Goal: Task Accomplishment & Management: Complete application form

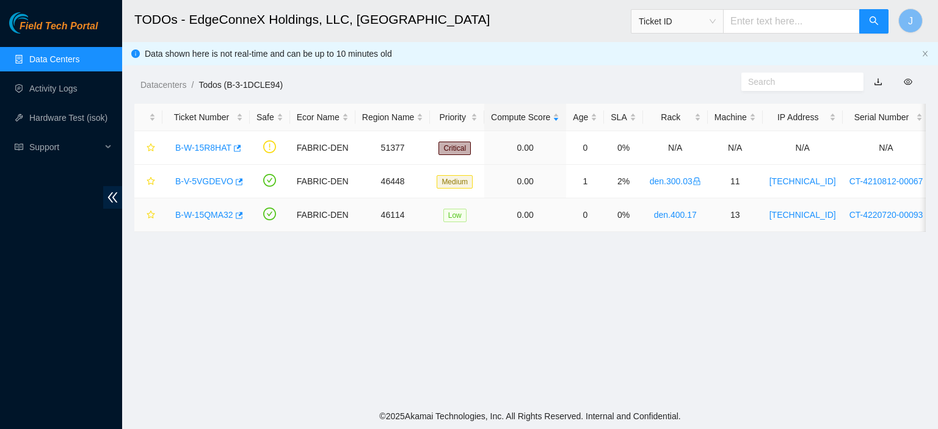
click at [225, 211] on link "B-W-15QMA32" at bounding box center [204, 215] width 58 height 10
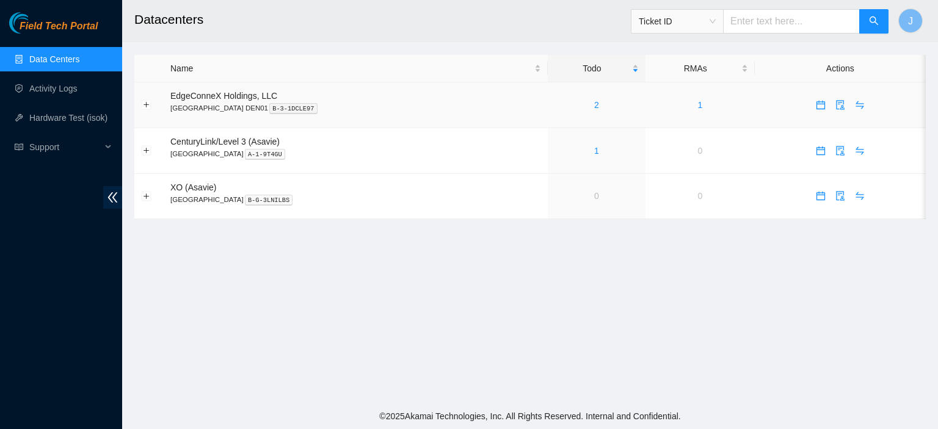
click at [594, 101] on link "2" at bounding box center [596, 105] width 5 height 10
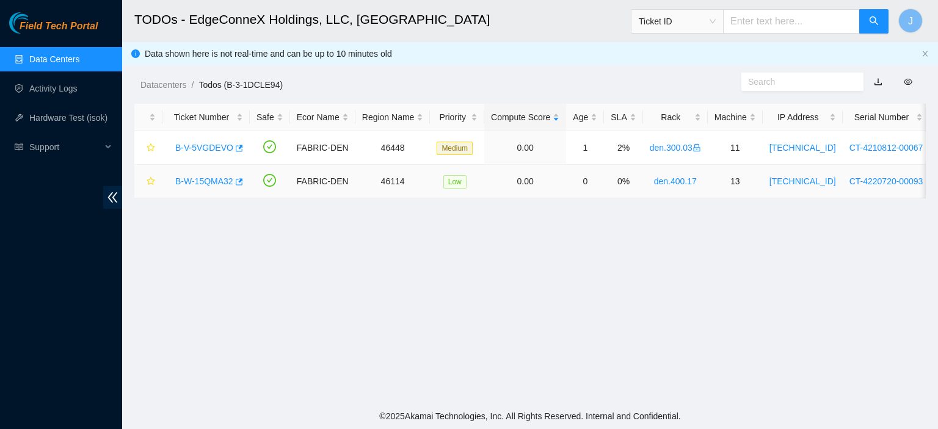
click at [198, 181] on link "B-W-15QMA32" at bounding box center [204, 181] width 58 height 10
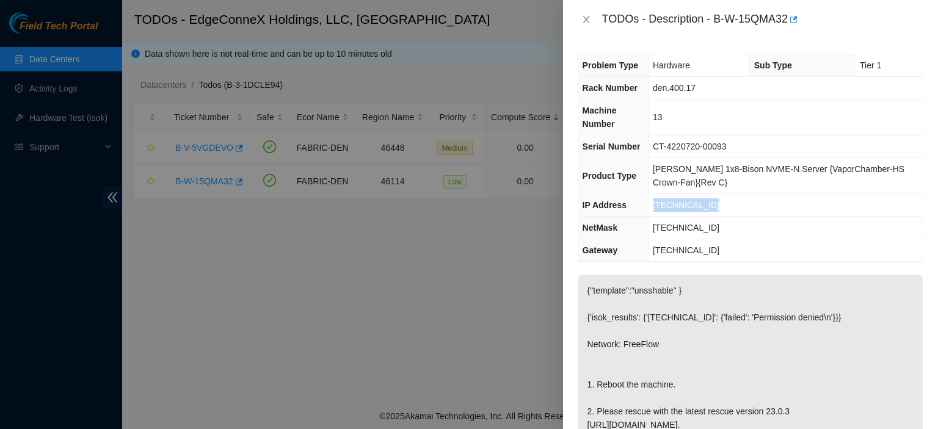
drag, startPoint x: 715, startPoint y: 208, endPoint x: 648, endPoint y: 213, distance: 67.4
click at [648, 213] on tr "IP Address [TECHNICAL_ID]" at bounding box center [750, 205] width 344 height 23
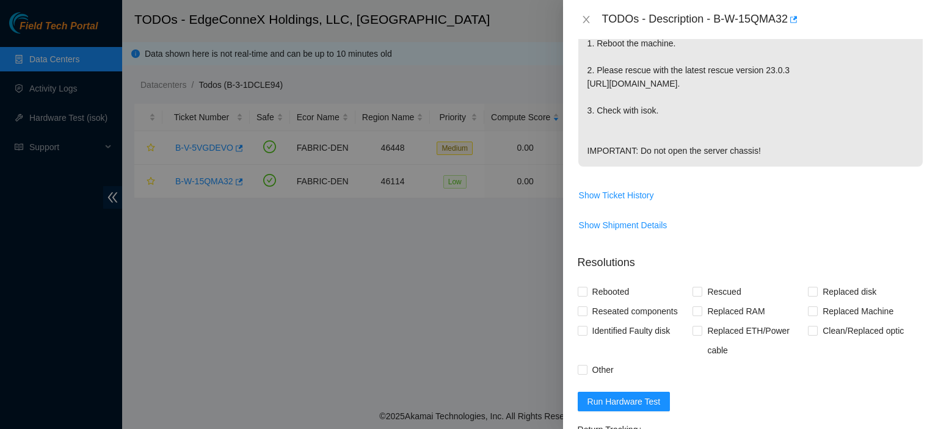
scroll to position [548, 0]
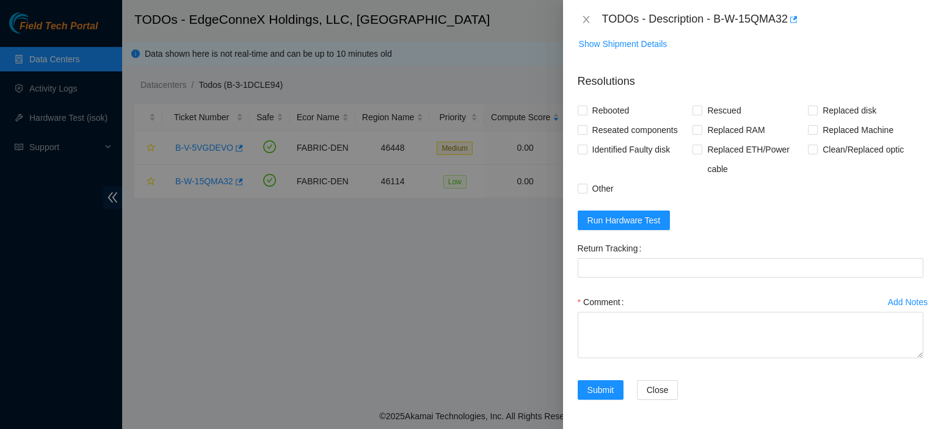
click at [585, 118] on label "Rebooted" at bounding box center [606, 111] width 57 height 20
click at [585, 114] on input "Rebooted" at bounding box center [582, 110] width 9 height 9
checkbox input "true"
click at [699, 112] on span at bounding box center [697, 111] width 10 height 10
click at [699, 112] on input "Rescued" at bounding box center [696, 110] width 9 height 9
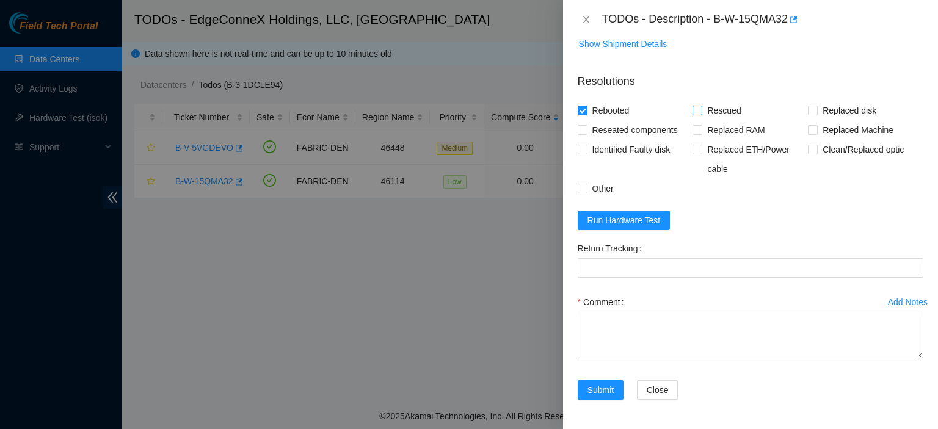
checkbox input "true"
click at [626, 331] on textarea "Comment" at bounding box center [751, 335] width 346 height 46
type textarea "Rescued. Rebooted."
click at [585, 391] on button "Submit" at bounding box center [601, 390] width 46 height 20
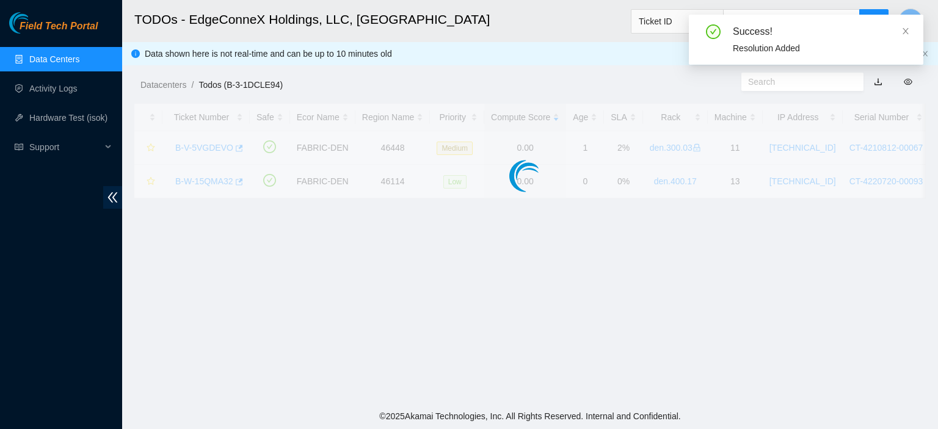
scroll to position [297, 0]
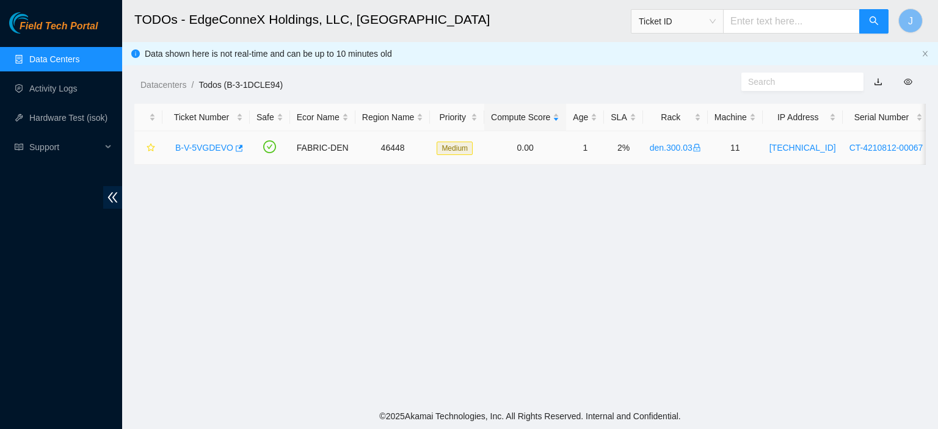
click at [216, 146] on link "B-V-5VGDEVO" at bounding box center [204, 148] width 58 height 10
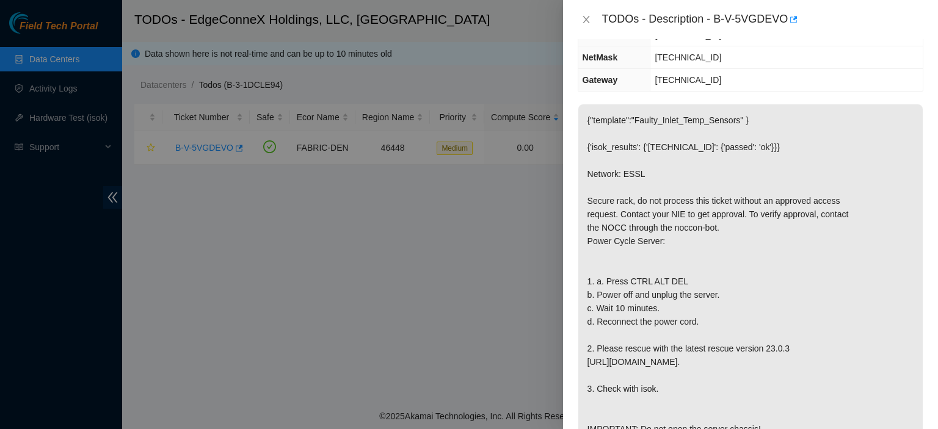
scroll to position [146, 0]
